Goal: Task Accomplishment & Management: Use online tool/utility

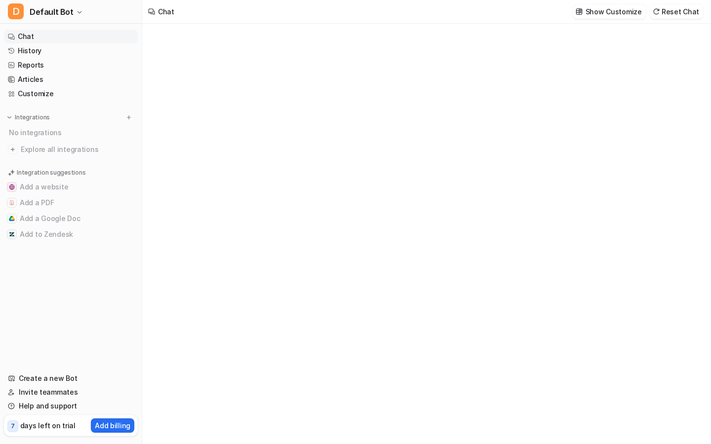
type textarea "**********"
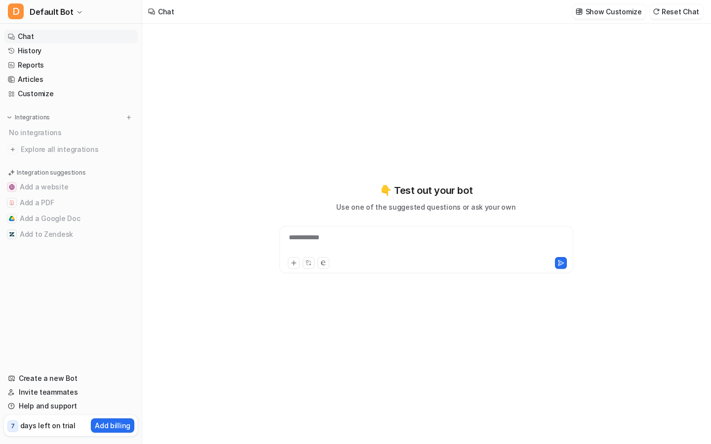
click at [326, 239] on div "**********" at bounding box center [426, 244] width 289 height 23
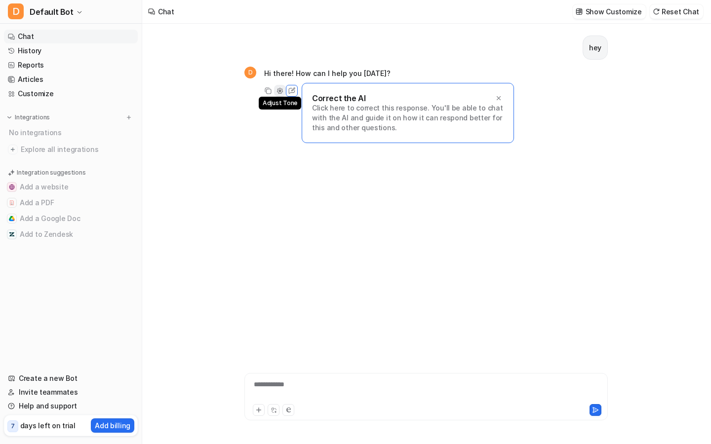
click at [280, 91] on icon at bounding box center [280, 91] width 2 height 2
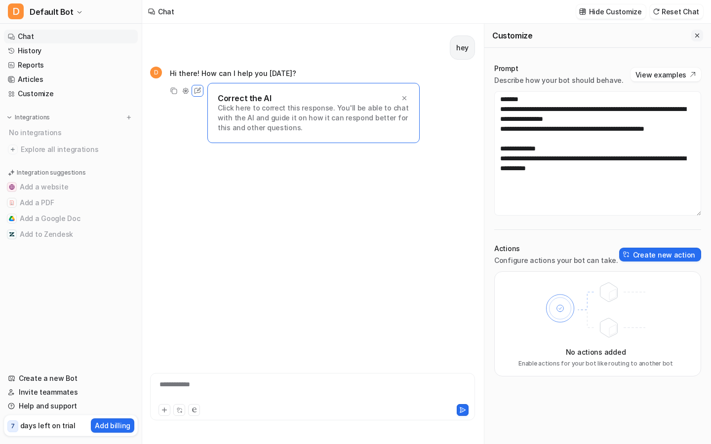
click at [699, 36] on icon "Close flyout" at bounding box center [697, 35] width 7 height 7
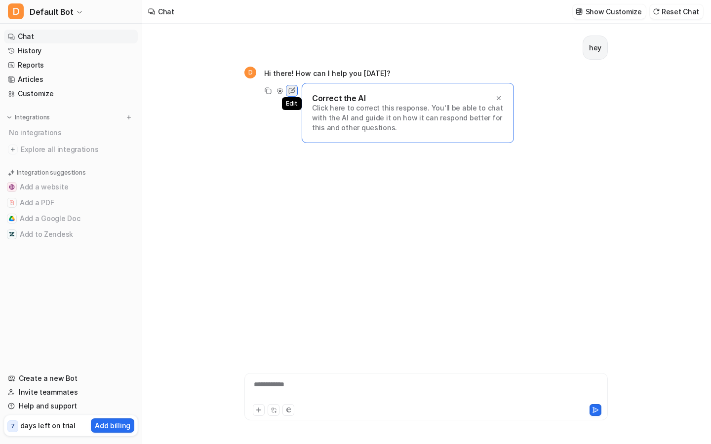
click at [295, 94] on icon at bounding box center [291, 90] width 13 height 13
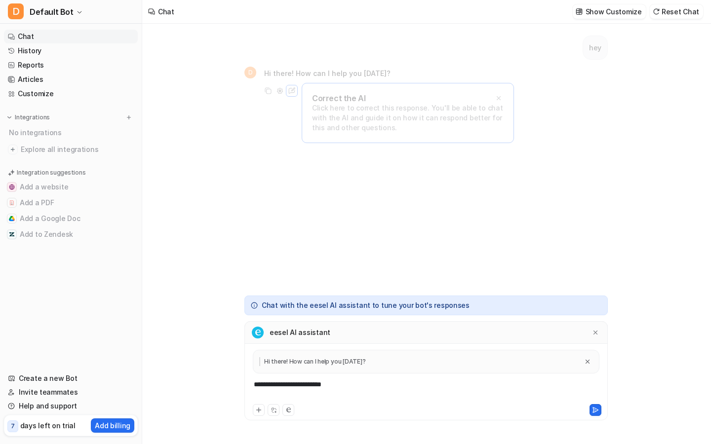
click at [318, 385] on div "**********" at bounding box center [426, 391] width 358 height 23
click at [321, 360] on p "Hi there! How can I help you [DATE]?" at bounding box center [312, 361] width 106 height 9
click at [287, 408] on icon at bounding box center [288, 410] width 4 height 5
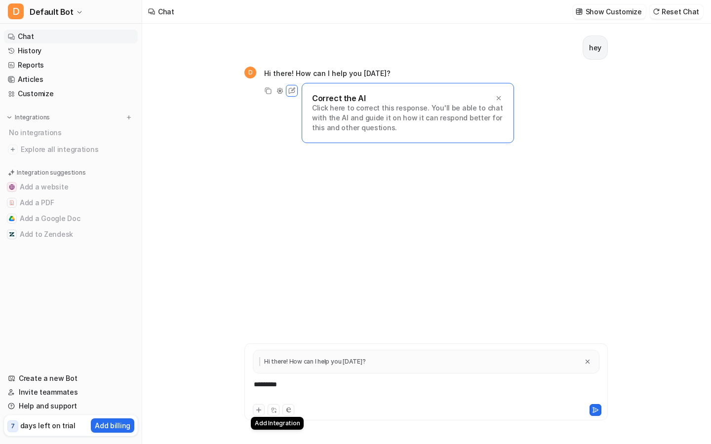
click at [259, 409] on icon at bounding box center [258, 410] width 7 height 7
click at [593, 406] on button at bounding box center [595, 410] width 12 height 12
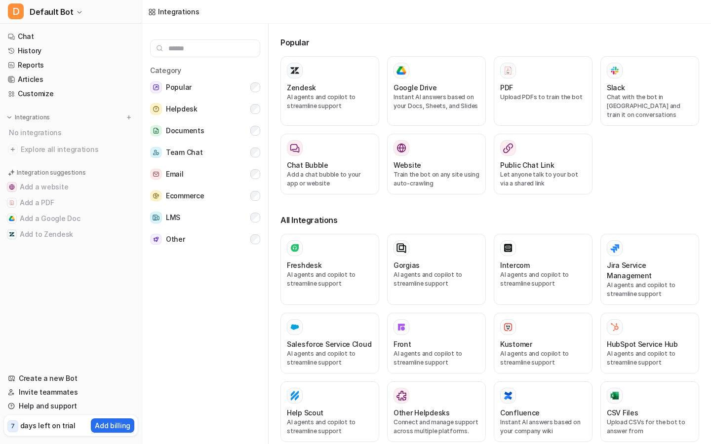
click at [48, 175] on p "Integration suggestions" at bounding box center [51, 172] width 69 height 9
click at [49, 149] on span "Explore all integrations" at bounding box center [77, 150] width 113 height 16
click at [218, 169] on button "Email" at bounding box center [205, 174] width 110 height 20
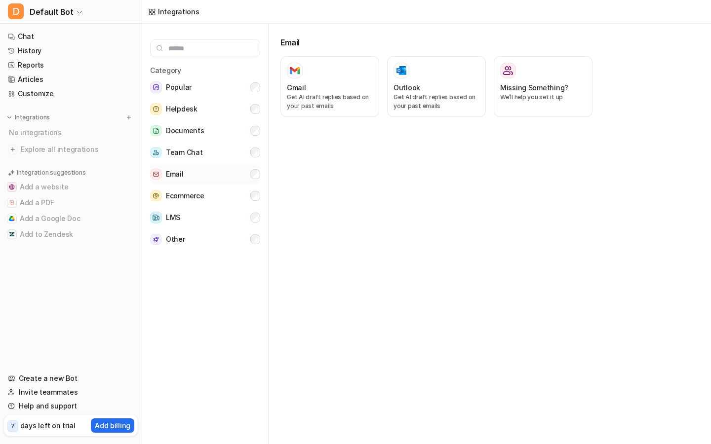
click at [218, 169] on button "Email" at bounding box center [205, 174] width 110 height 20
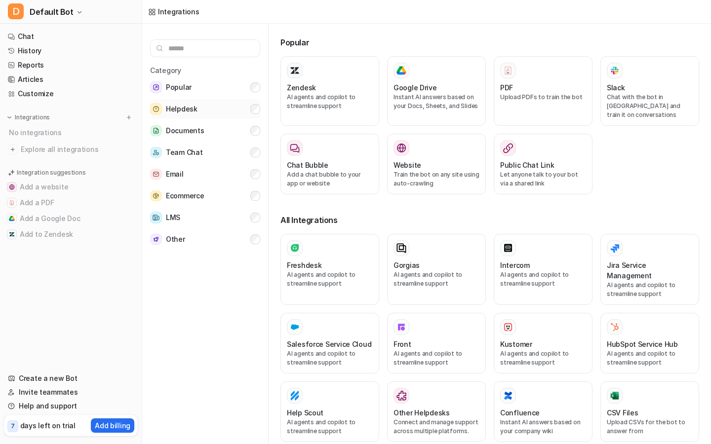
click at [218, 109] on button "Helpdesk" at bounding box center [205, 109] width 110 height 20
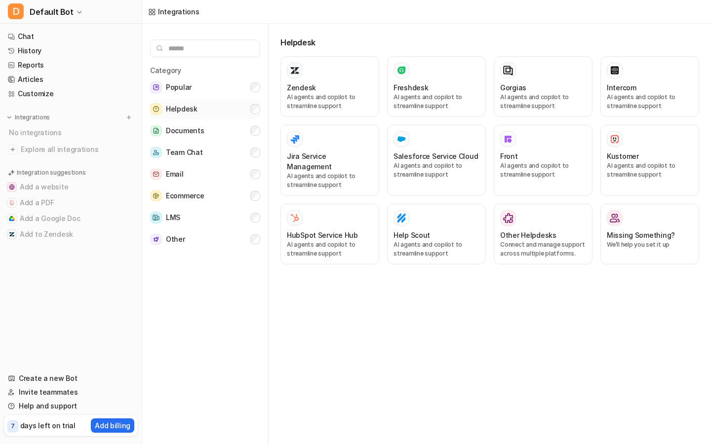
click at [218, 109] on button "Helpdesk" at bounding box center [205, 109] width 110 height 20
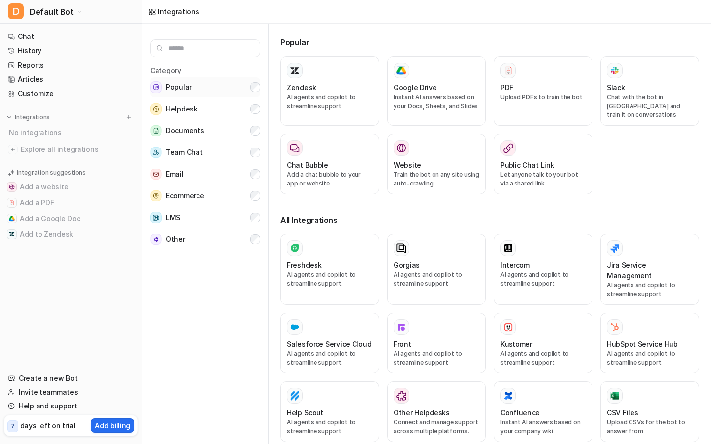
click at [218, 93] on button "Popular" at bounding box center [205, 88] width 110 height 20
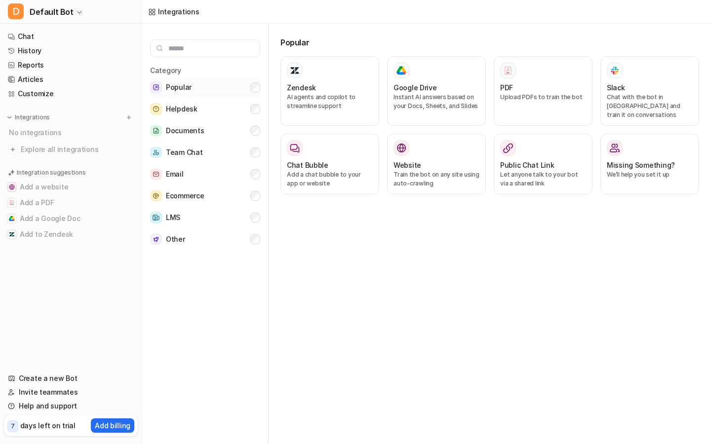
click at [218, 93] on button "Popular" at bounding box center [205, 88] width 110 height 20
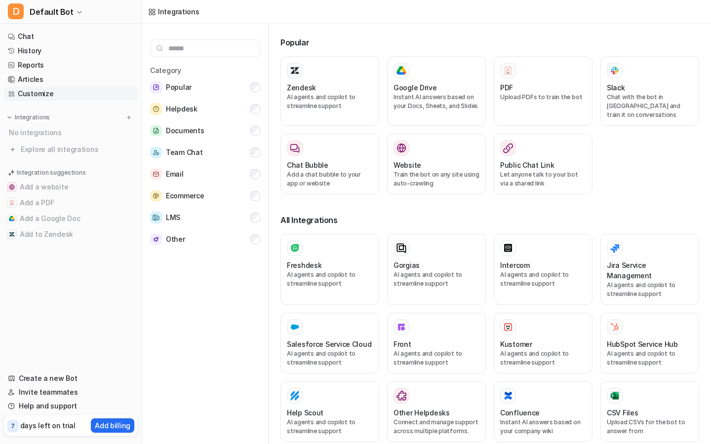
click at [27, 94] on link "Customize" at bounding box center [71, 94] width 134 height 14
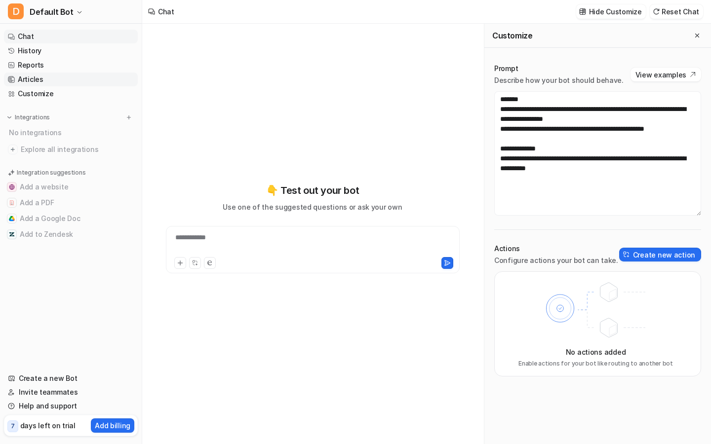
click at [31, 78] on link "Articles" at bounding box center [71, 80] width 134 height 14
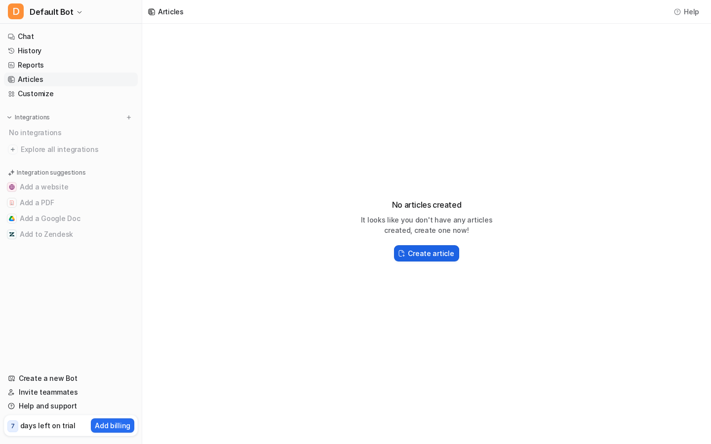
click at [428, 250] on h2 "Create article" at bounding box center [431, 253] width 46 height 10
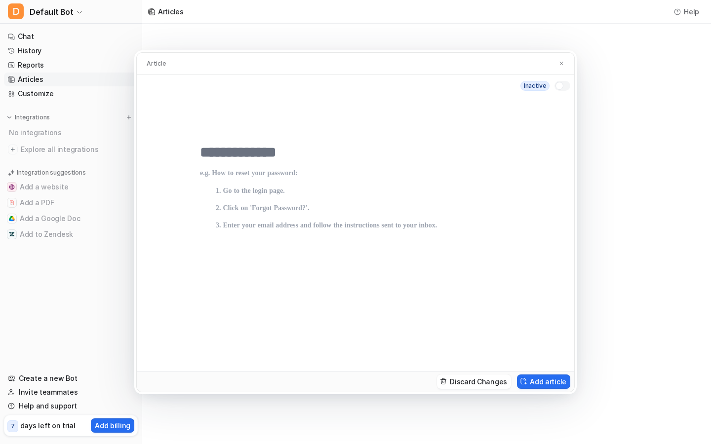
click at [259, 143] on div at bounding box center [355, 233] width 437 height 274
click at [261, 150] on input "text" at bounding box center [355, 153] width 311 height 18
type input "***"
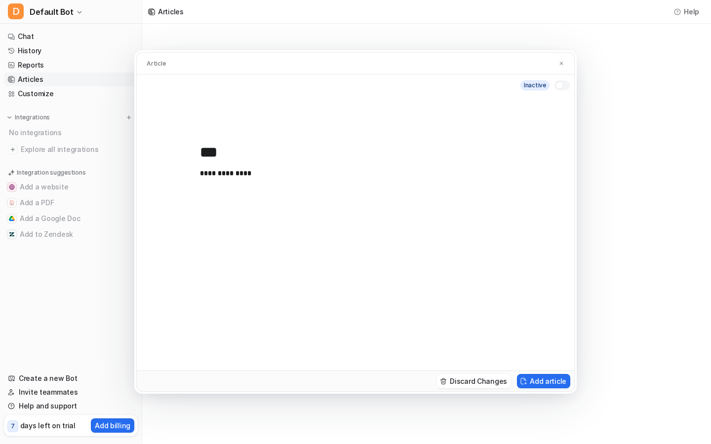
click at [564, 83] on div at bounding box center [562, 85] width 16 height 10
click at [530, 378] on button "Add article" at bounding box center [543, 381] width 53 height 14
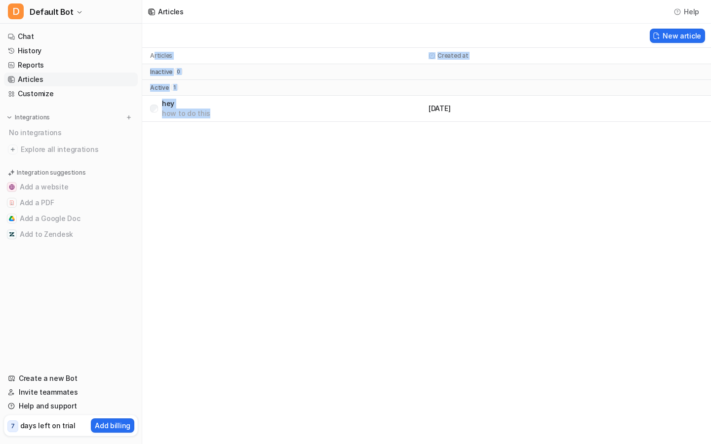
drag, startPoint x: 154, startPoint y: 52, endPoint x: 203, endPoint y: 127, distance: 90.2
click at [203, 127] on div "Articles Help New article Articles Created at inactive 0 active 1 hey how to do…" at bounding box center [355, 222] width 711 height 444
click at [208, 165] on div "Articles Help New article Articles Created at inactive 0 active 1 hey how to do…" at bounding box center [355, 222] width 711 height 444
click at [38, 68] on link "Reports" at bounding box center [71, 65] width 134 height 14
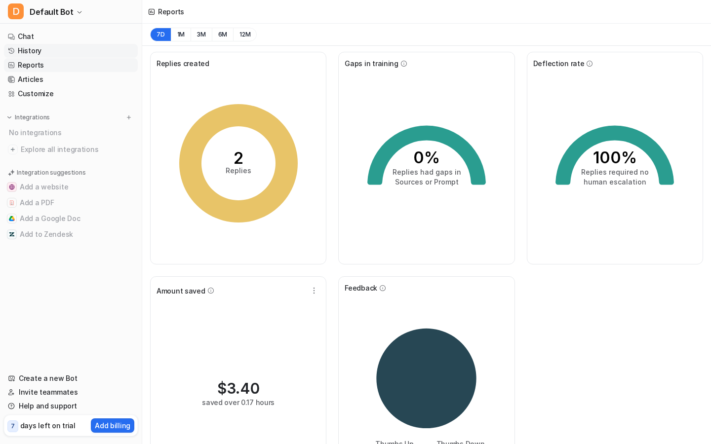
click at [38, 49] on link "History" at bounding box center [71, 51] width 134 height 14
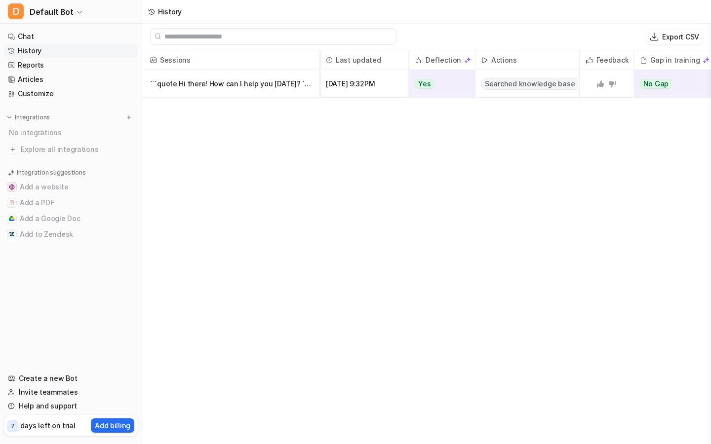
click at [259, 90] on p "```quote Hi there! How can I help you [DATE]? ``` say hello" at bounding box center [230, 84] width 161 height 28
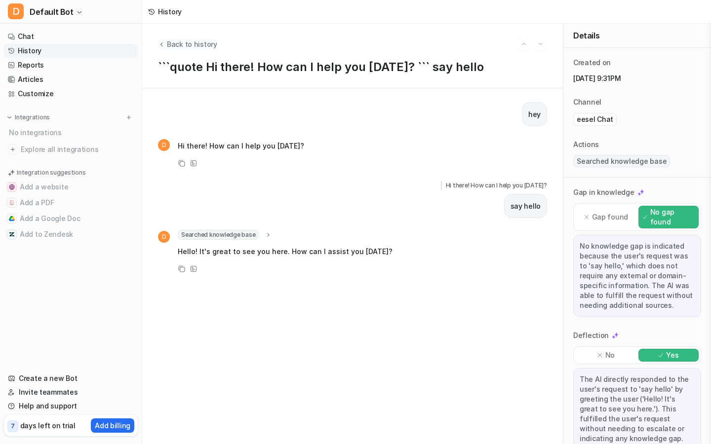
click at [175, 44] on span "Back to history" at bounding box center [192, 44] width 50 height 10
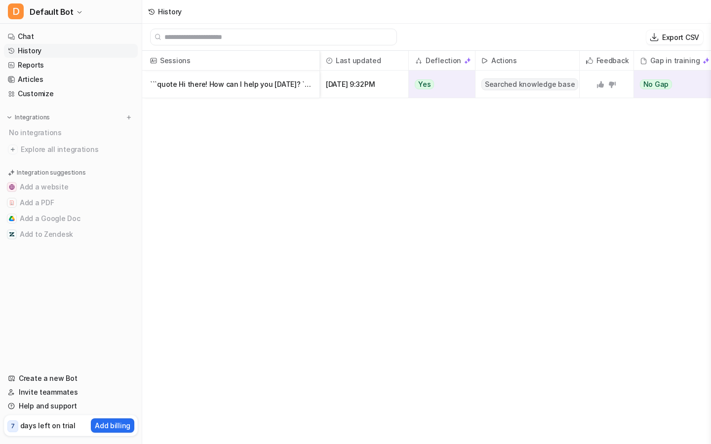
click at [217, 82] on p "```quote Hi there! How can I help you [DATE]? ``` say hello" at bounding box center [230, 85] width 161 height 28
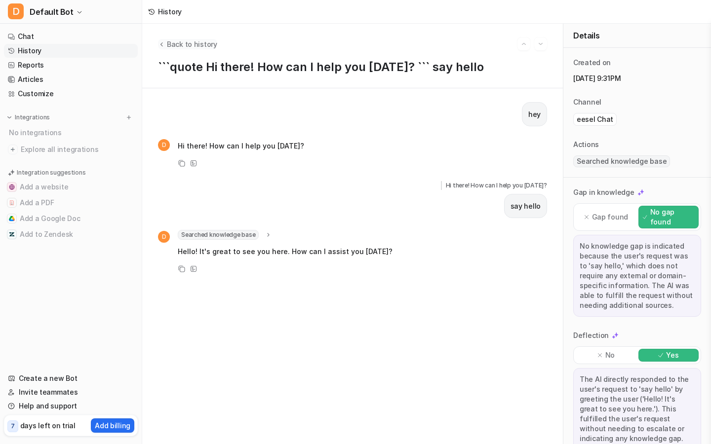
click at [176, 46] on span "Back to history" at bounding box center [192, 44] width 50 height 10
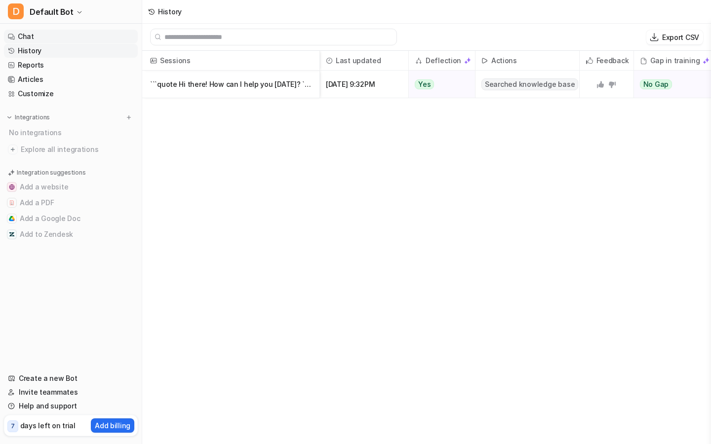
click at [81, 41] on link "Chat" at bounding box center [71, 37] width 134 height 14
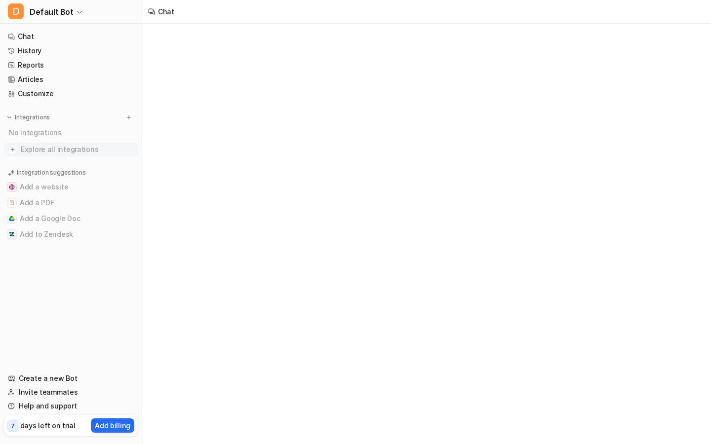
click at [61, 150] on span "Explore all integrations" at bounding box center [77, 150] width 113 height 16
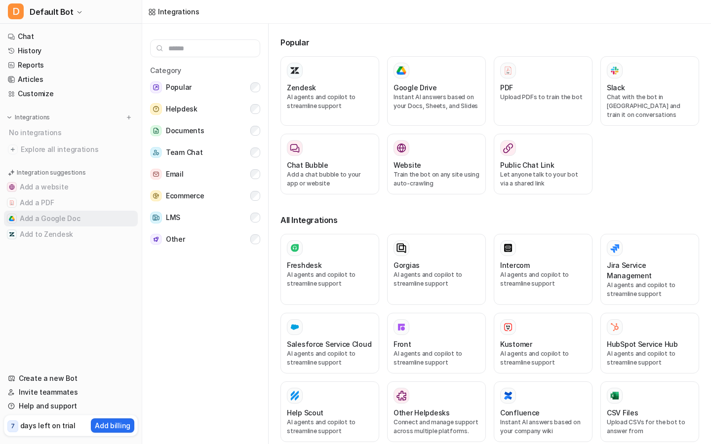
scroll to position [4, 0]
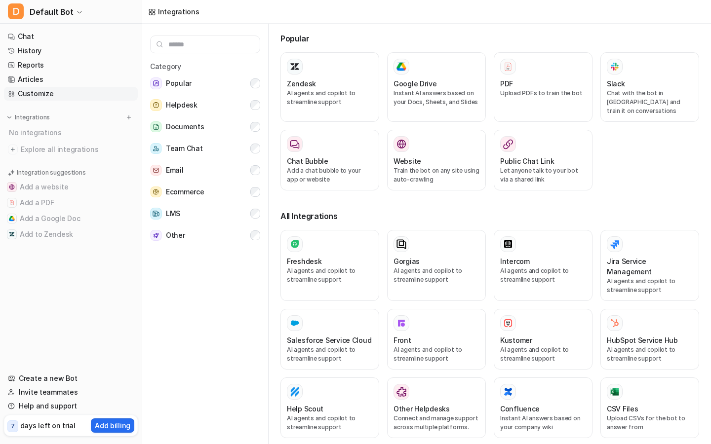
click at [31, 98] on link "Customize" at bounding box center [71, 94] width 134 height 14
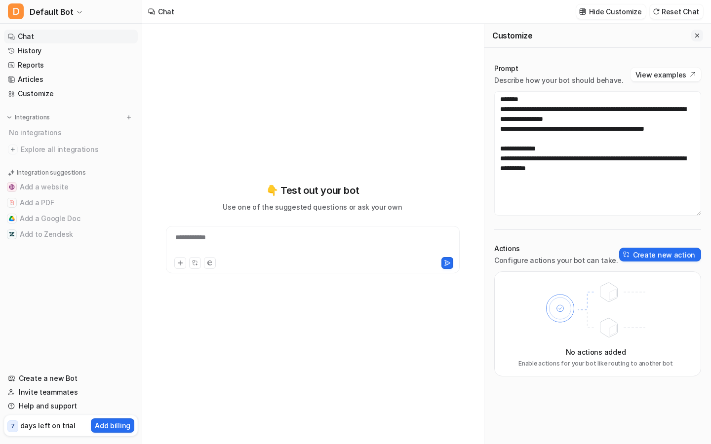
click at [697, 33] on icon "Close flyout" at bounding box center [697, 35] width 7 height 7
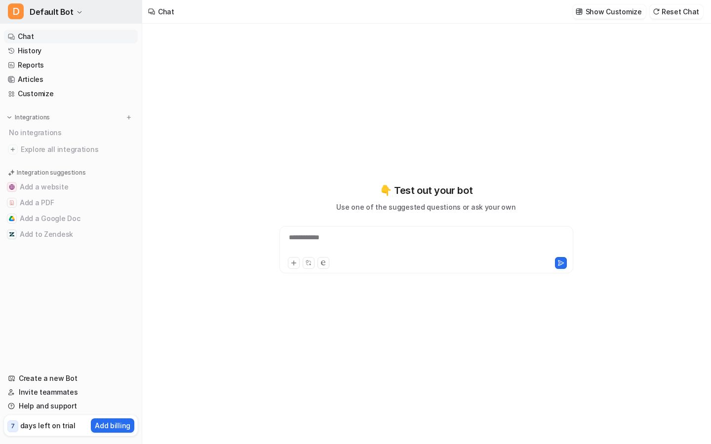
click at [59, 17] on span "Default Bot" at bounding box center [52, 12] width 44 height 14
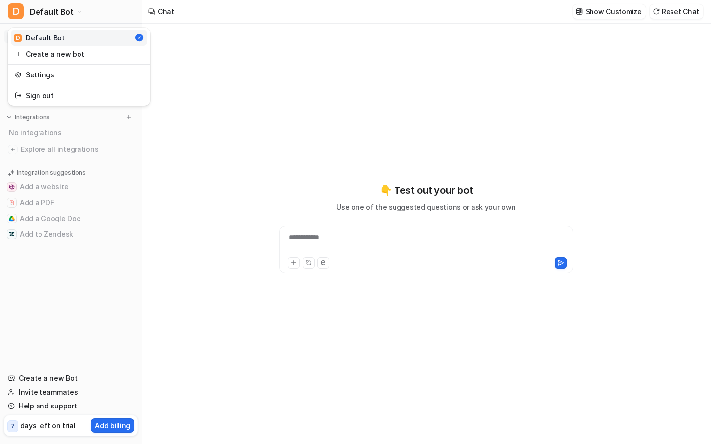
click at [200, 126] on div "**********" at bounding box center [355, 222] width 711 height 444
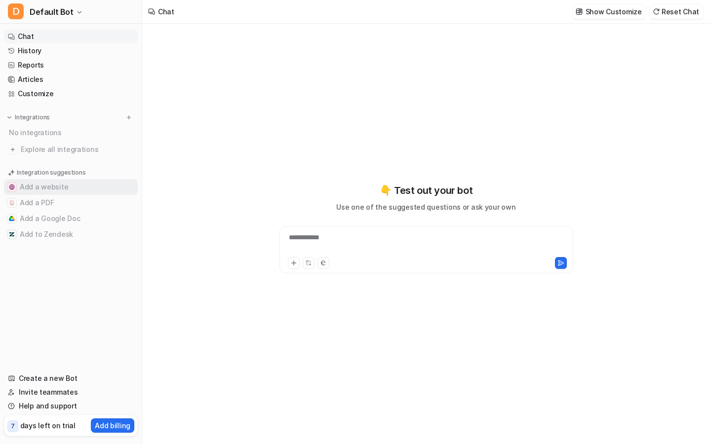
click at [68, 190] on button "Add a website" at bounding box center [71, 187] width 134 height 16
